Goal: Task Accomplishment & Management: Use online tool/utility

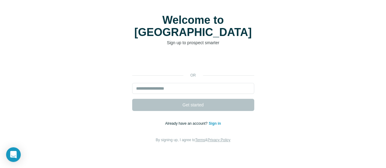
scroll to position [25, 0]
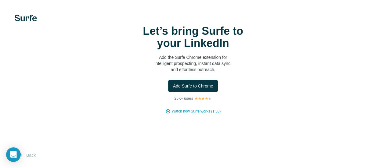
scroll to position [39, 0]
click at [29, 158] on button "Back" at bounding box center [27, 155] width 25 height 11
click at [24, 19] on img at bounding box center [26, 18] width 22 height 7
click at [173, 89] on span "Add Surfe to Chrome" at bounding box center [193, 86] width 40 height 6
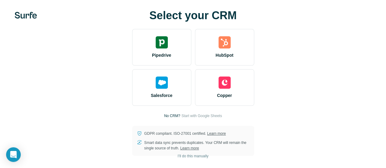
scroll to position [39, 0]
click at [177, 156] on span "I’ll do this manually" at bounding box center [192, 155] width 31 height 5
